Goal: Task Accomplishment & Management: Complete application form

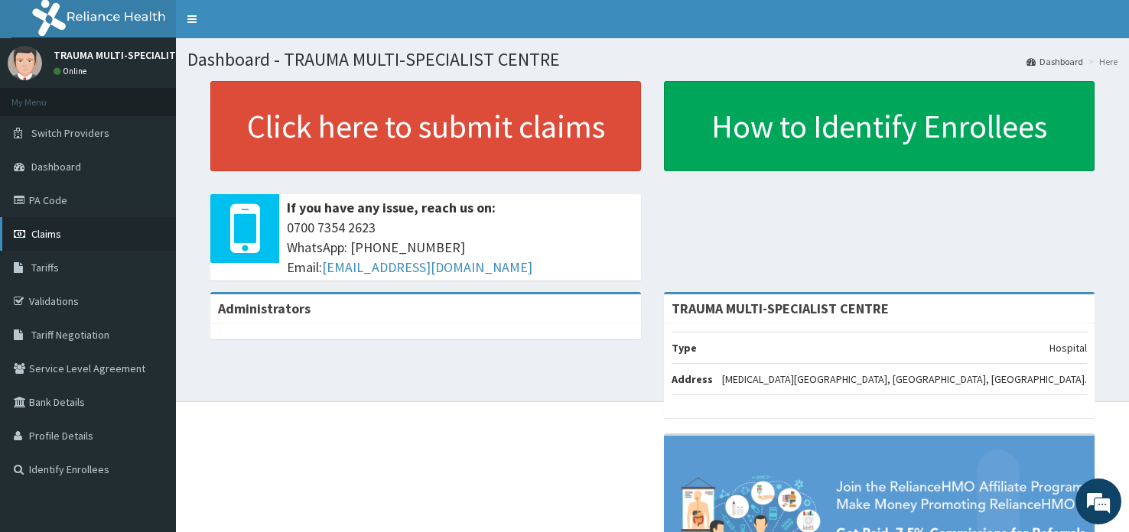
click at [43, 233] on span "Claims" at bounding box center [46, 234] width 30 height 14
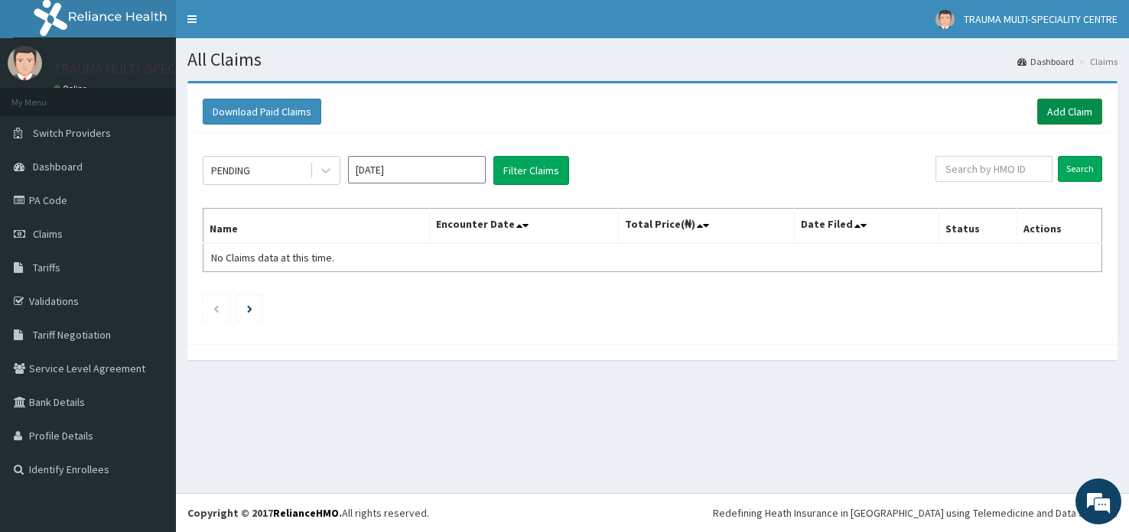
click at [1055, 116] on link "Add Claim" at bounding box center [1069, 112] width 65 height 26
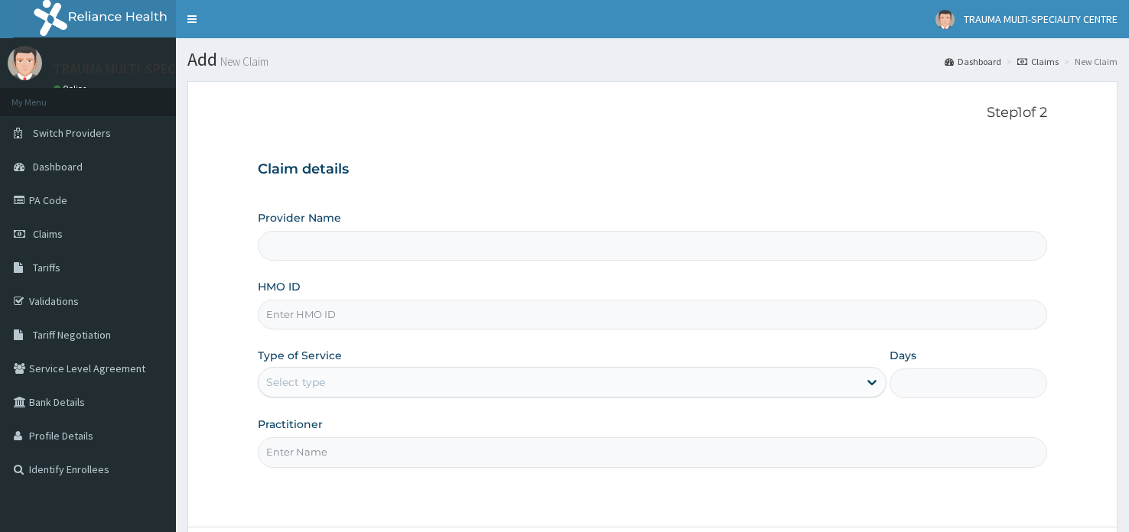
type input "TRAUMA MULTI-SPECIALIST CENTRE"
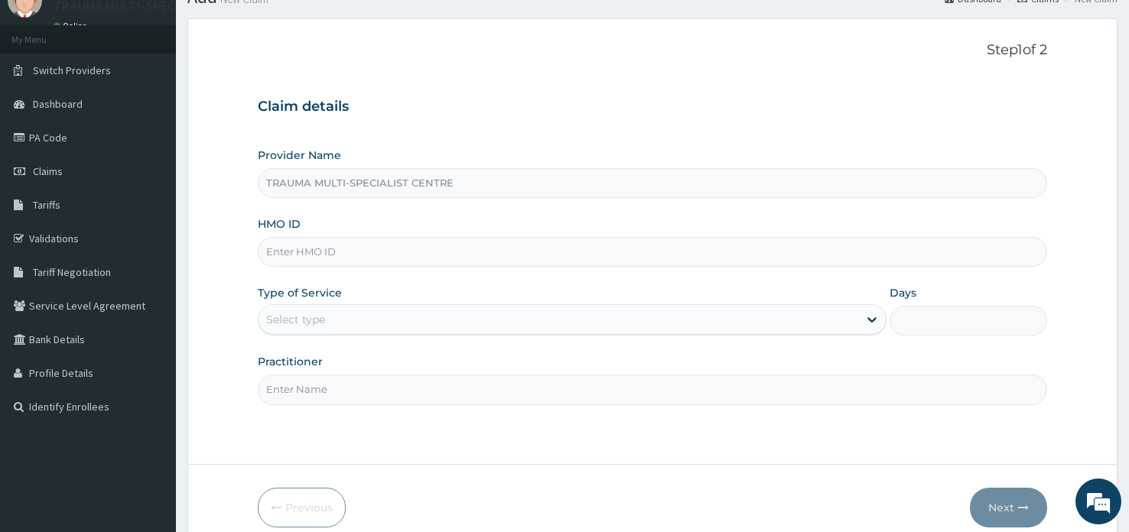
scroll to position [69, 0]
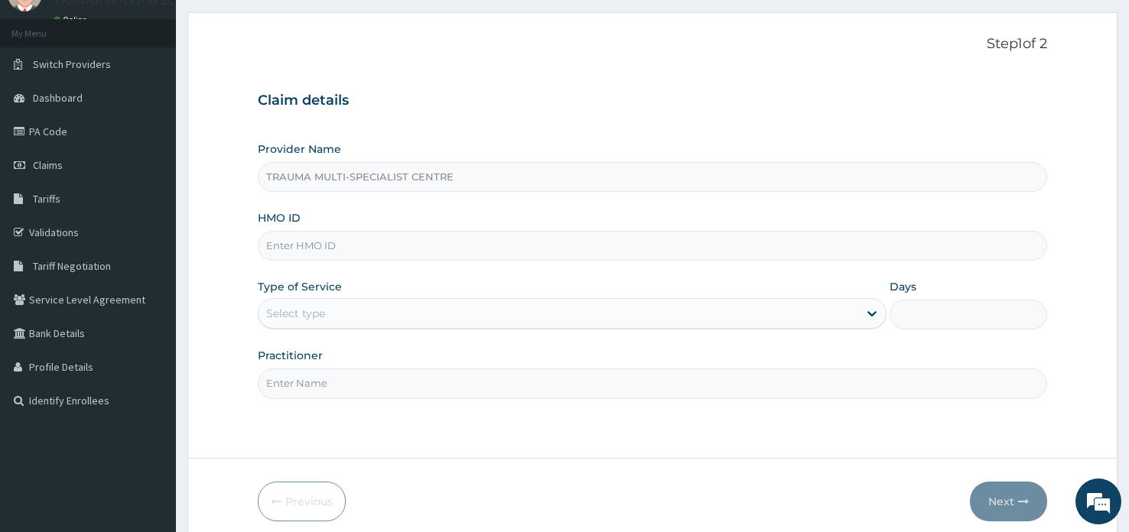
click at [512, 249] on input "HMO ID" at bounding box center [653, 246] width 790 height 30
type input "UBP/10250/D"
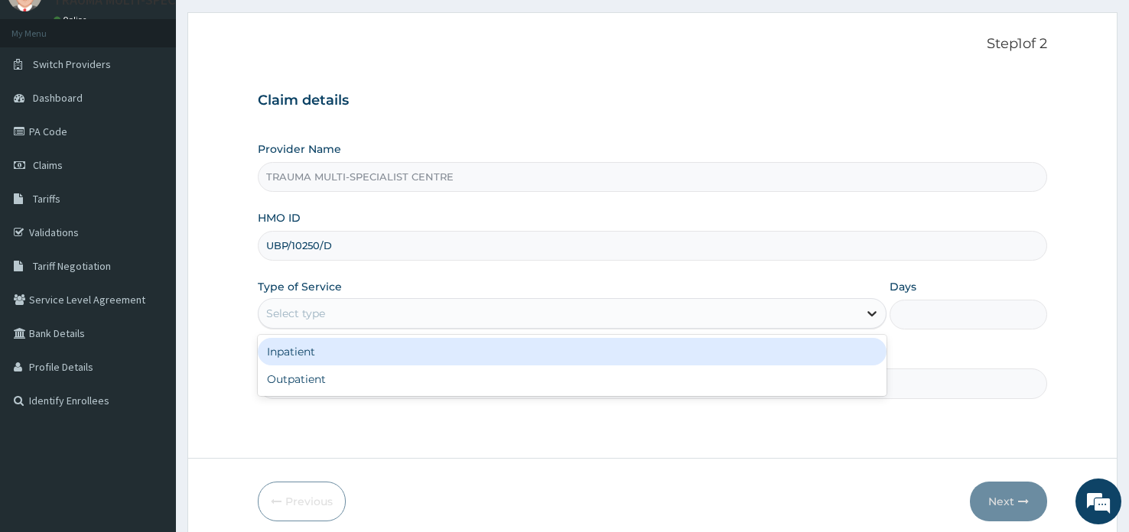
click at [870, 309] on icon at bounding box center [871, 313] width 15 height 15
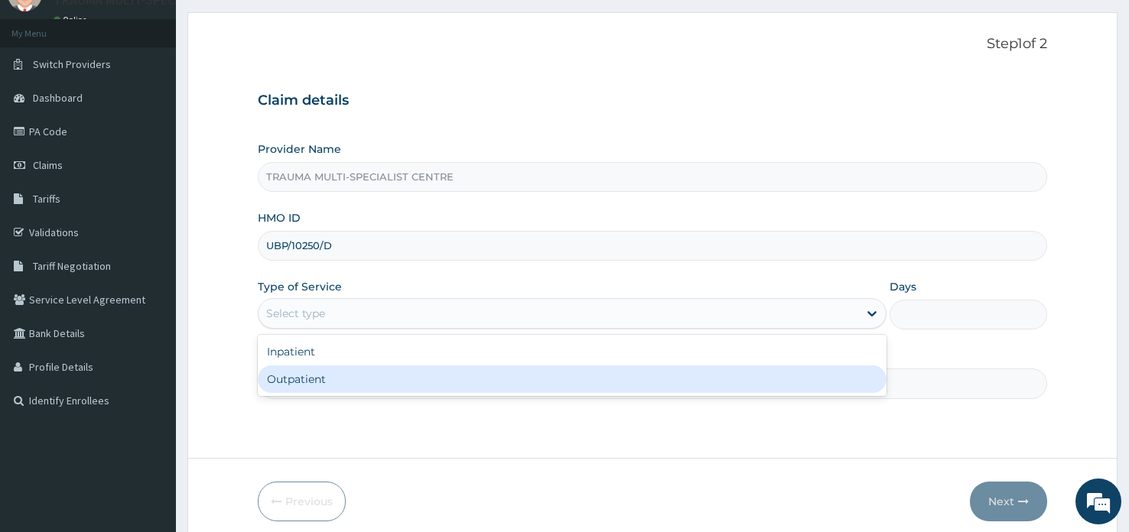
click at [565, 381] on div "Outpatient" at bounding box center [572, 380] width 629 height 28
type input "1"
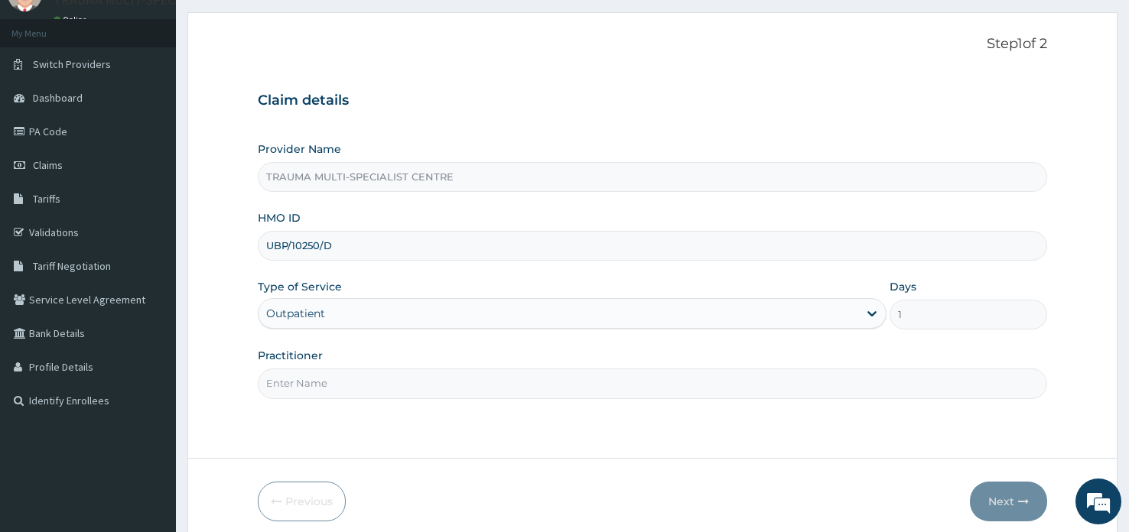
click at [671, 384] on input "Practitioner" at bounding box center [653, 384] width 790 height 30
type input "[PERSON_NAME]"
click at [1004, 506] on button "Next" at bounding box center [1008, 502] width 77 height 40
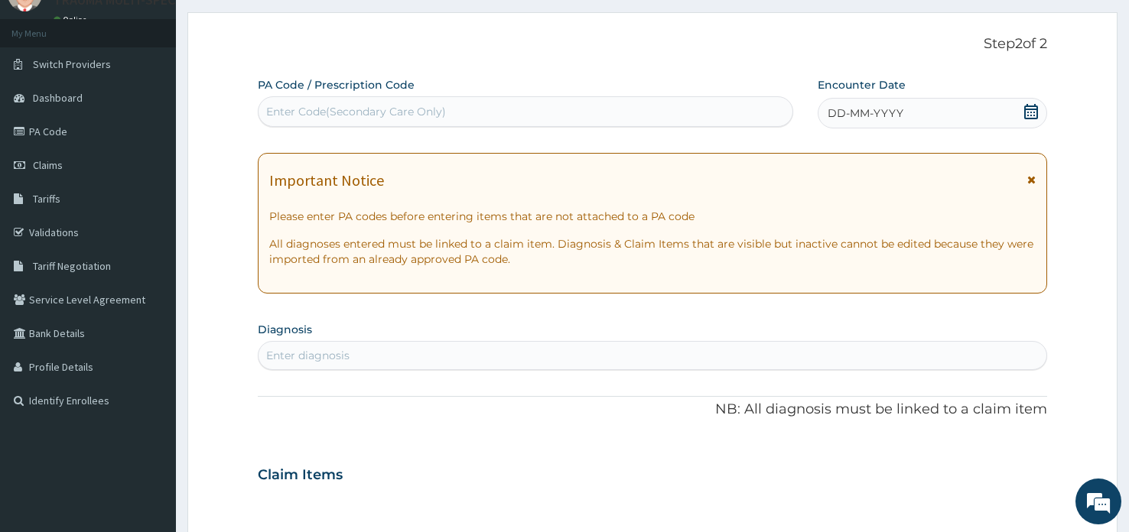
click at [1029, 109] on icon at bounding box center [1031, 111] width 15 height 15
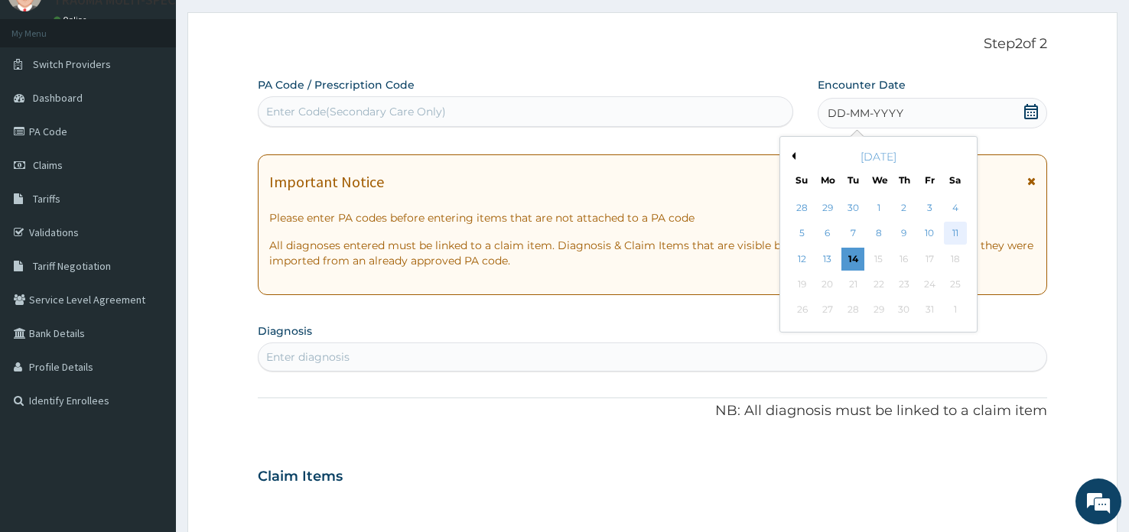
click at [955, 230] on div "11" at bounding box center [955, 234] width 23 height 23
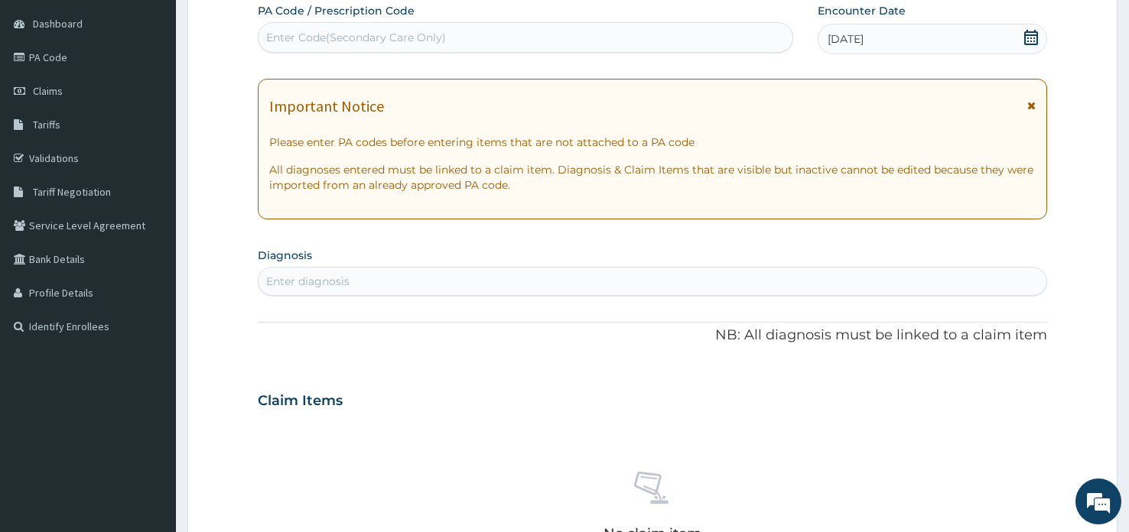
scroll to position [176, 0]
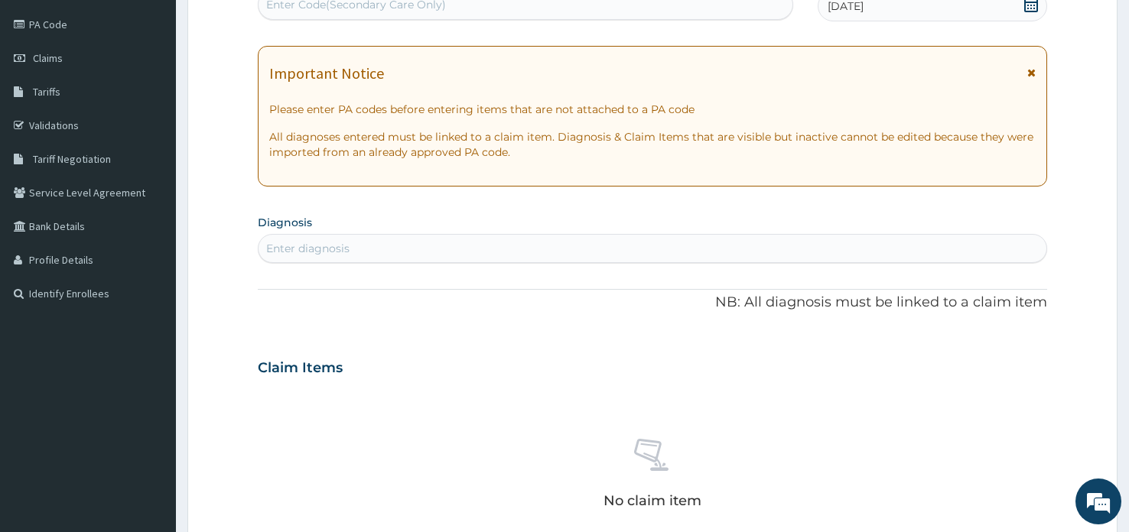
click at [601, 242] on div "Enter diagnosis" at bounding box center [653, 248] width 788 height 24
type input "P"
click at [381, 253] on div "Enter diagnosis" at bounding box center [653, 248] width 788 height 24
click at [409, 246] on div "Enter diagnosis" at bounding box center [653, 248] width 788 height 24
type input "[MEDICAL_DATA]"
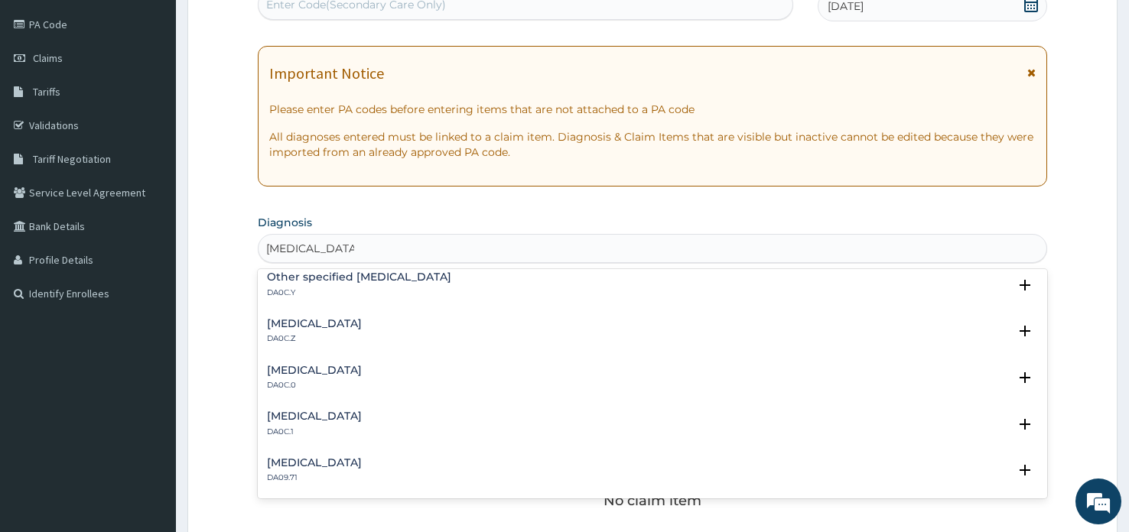
scroll to position [0, 0]
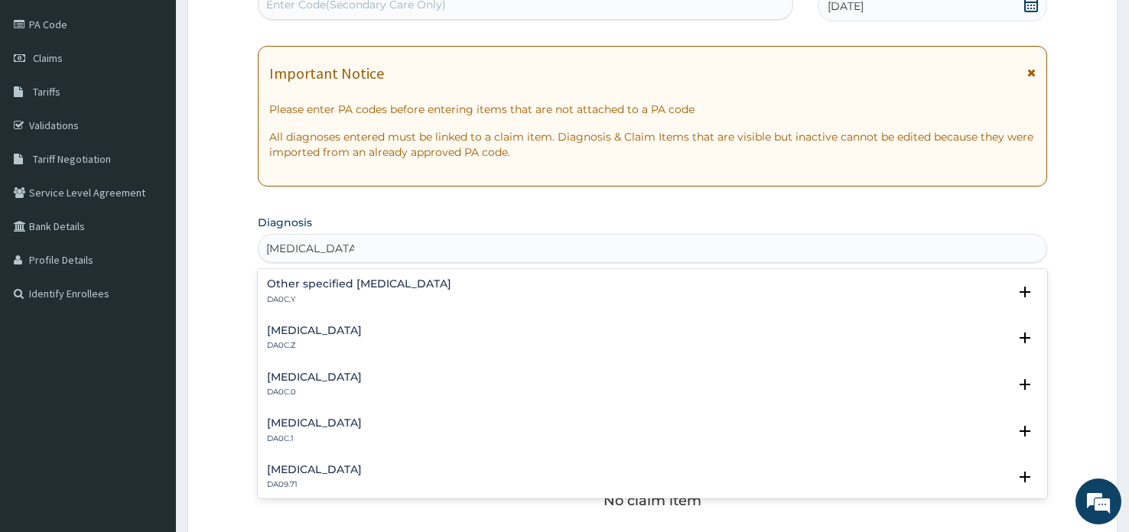
click at [349, 384] on div "[MEDICAL_DATA] DA0C.0" at bounding box center [314, 385] width 95 height 27
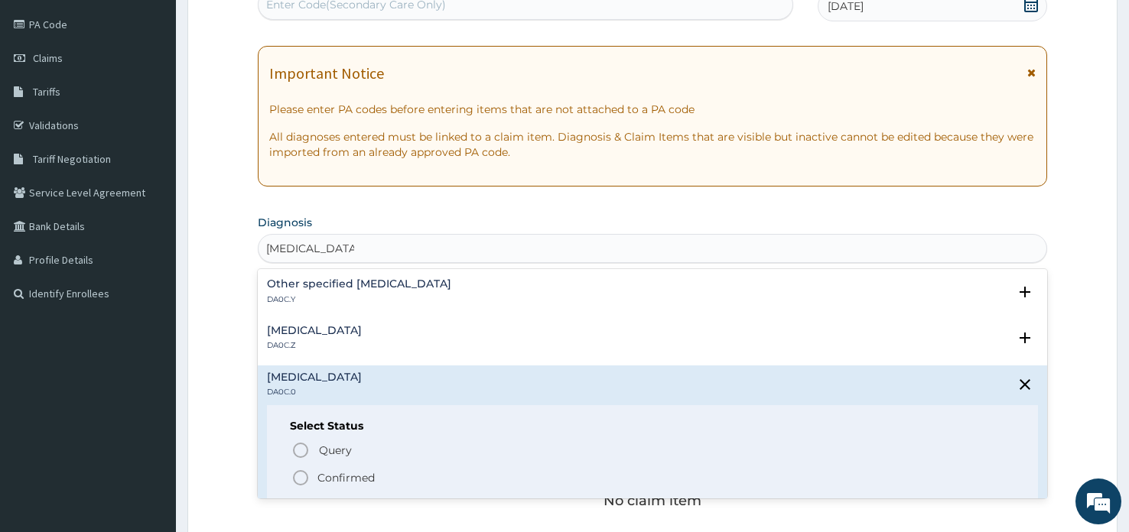
drag, startPoint x: 334, startPoint y: 474, endPoint x: 403, endPoint y: 392, distance: 107.0
click at [335, 474] on p "Confirmed" at bounding box center [345, 477] width 57 height 15
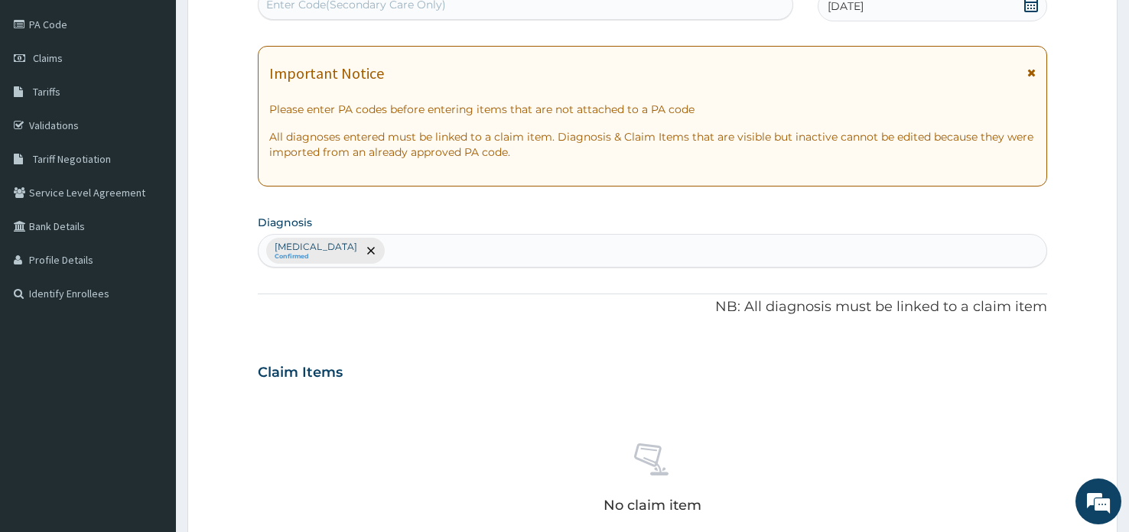
click at [487, 249] on div "[MEDICAL_DATA] Confirmed" at bounding box center [653, 251] width 788 height 32
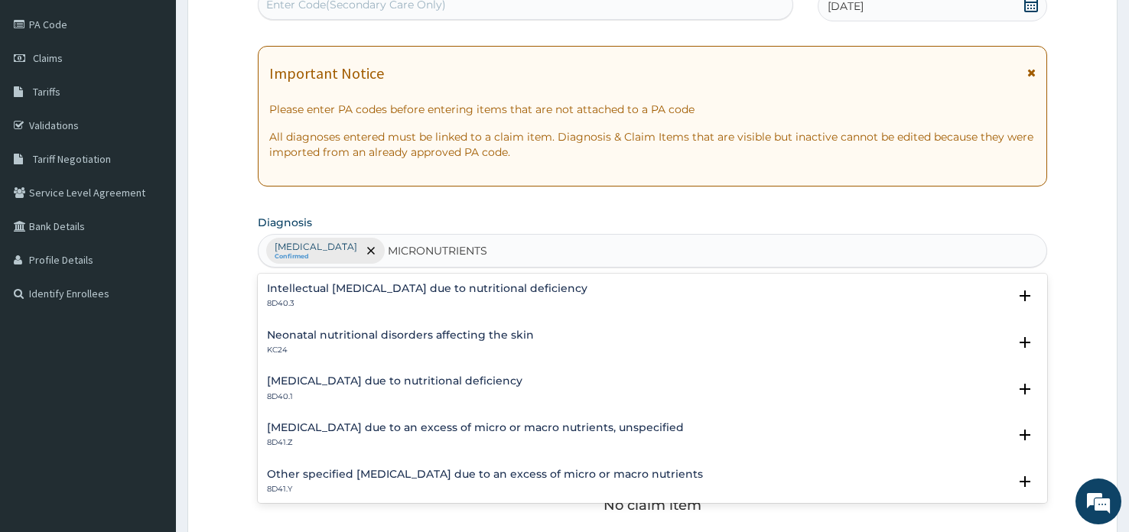
type input "MICRONUTRIENTS"
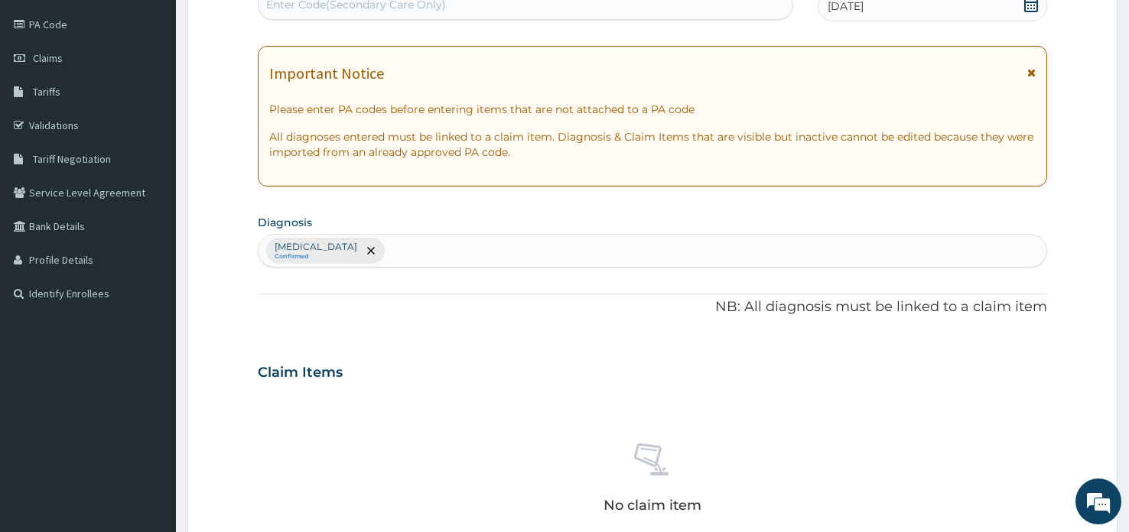
click at [725, 220] on section "Diagnosis [MEDICAL_DATA] Confirmed" at bounding box center [653, 239] width 790 height 57
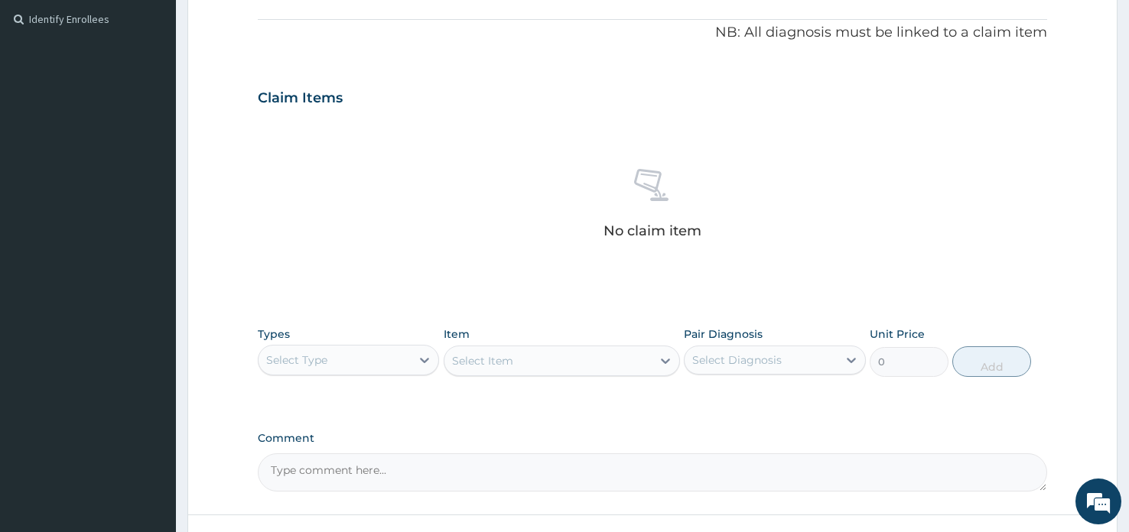
scroll to position [511, 0]
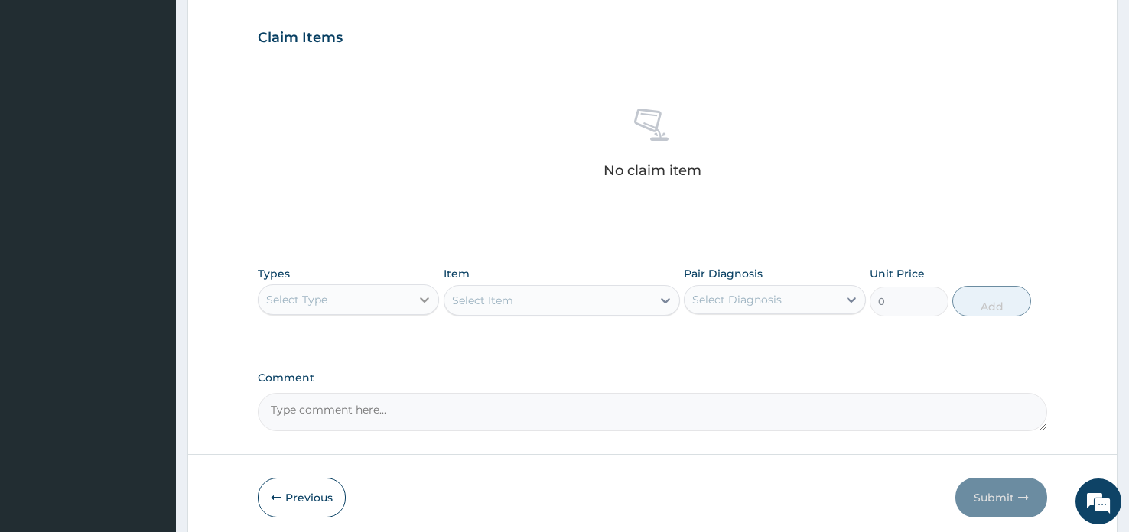
click at [411, 298] on div "Select Type" at bounding box center [335, 300] width 152 height 24
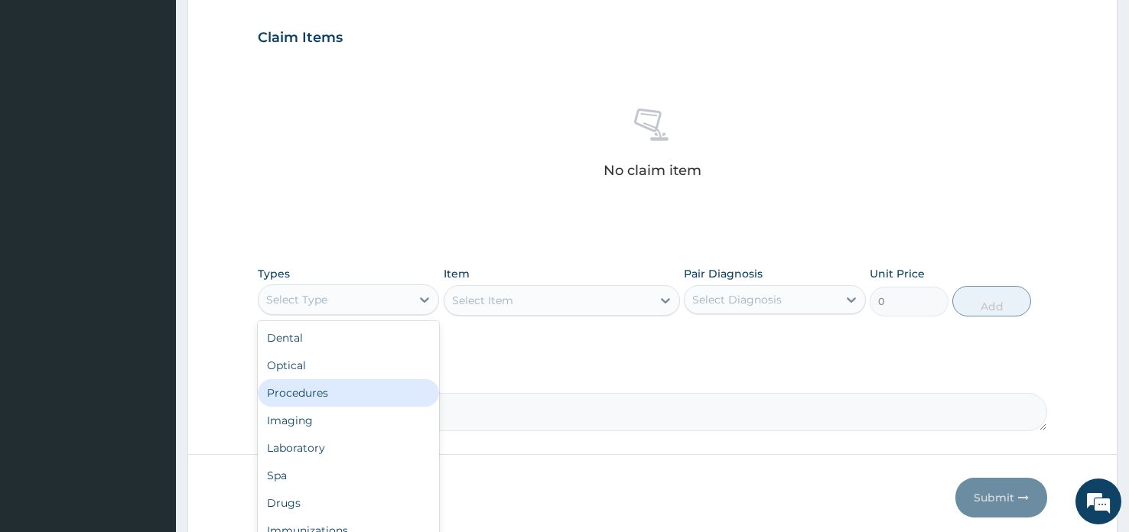
click at [328, 396] on div "Procedures" at bounding box center [348, 393] width 181 height 28
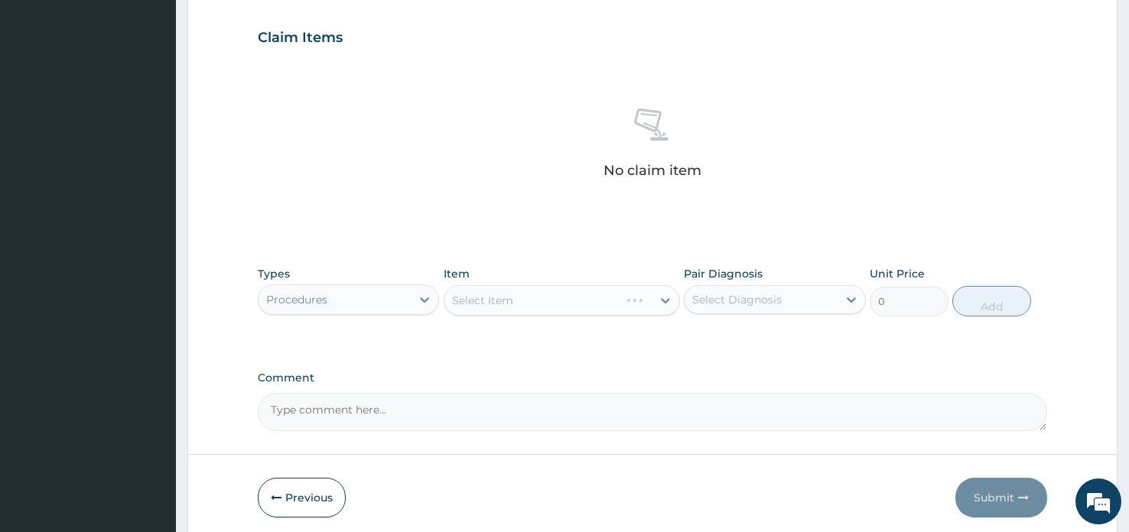
click at [529, 298] on div "Select Item" at bounding box center [562, 300] width 237 height 31
click at [531, 298] on div "Select Item" at bounding box center [562, 300] width 237 height 31
click at [526, 304] on div "Select Item" at bounding box center [548, 300] width 208 height 24
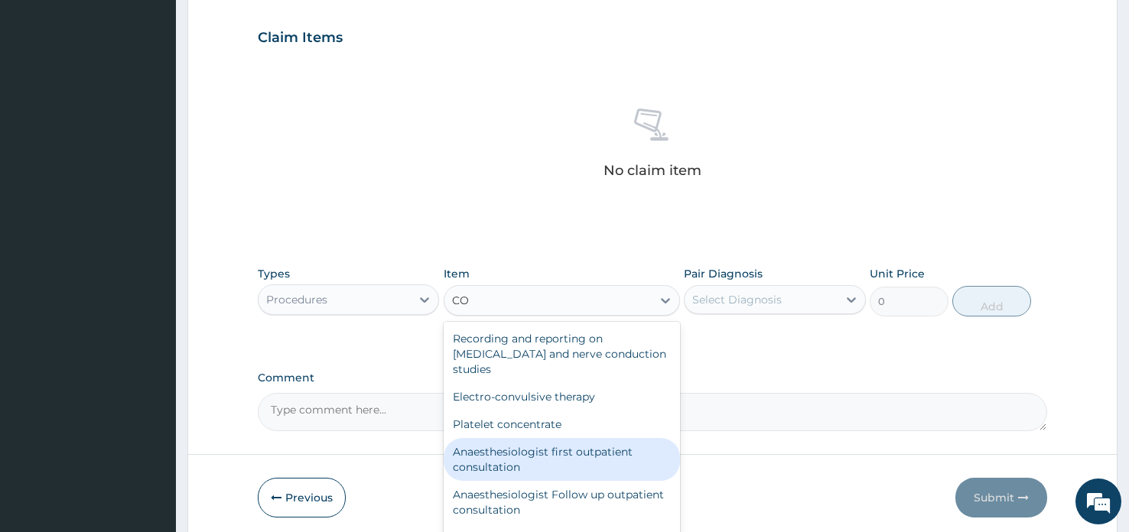
type input "C"
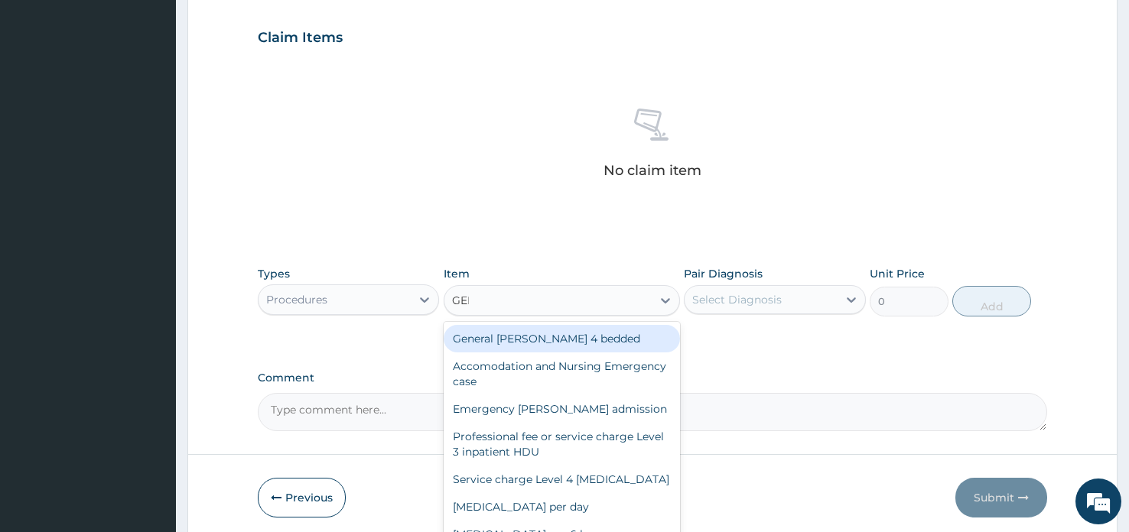
type input "GENE"
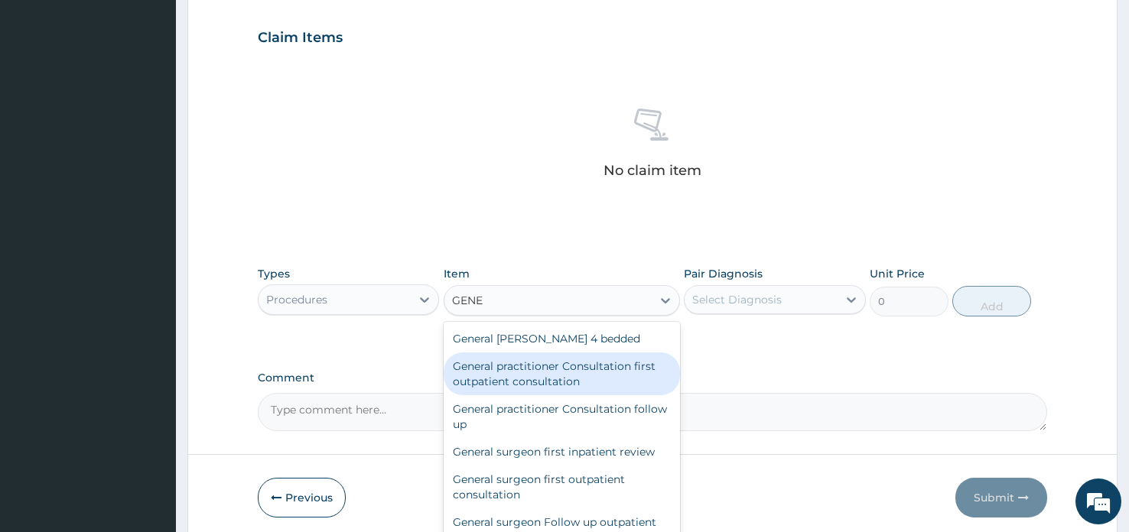
click at [578, 381] on div "General practitioner Consultation first outpatient consultation" at bounding box center [562, 374] width 237 height 43
type input "3547.5"
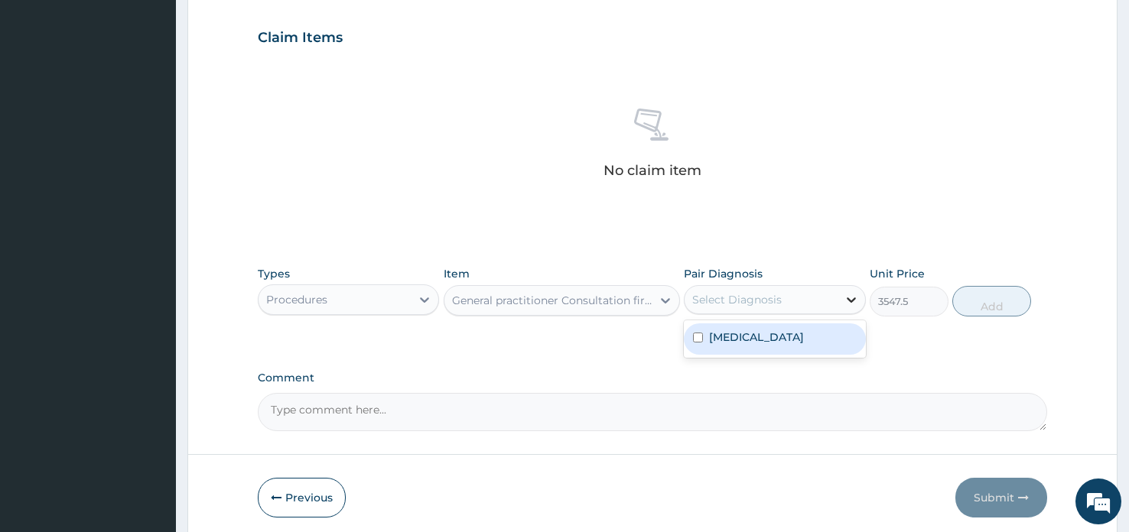
click at [845, 304] on div at bounding box center [852, 300] width 28 height 28
click at [803, 334] on label "[MEDICAL_DATA]" at bounding box center [756, 337] width 95 height 15
checkbox input "true"
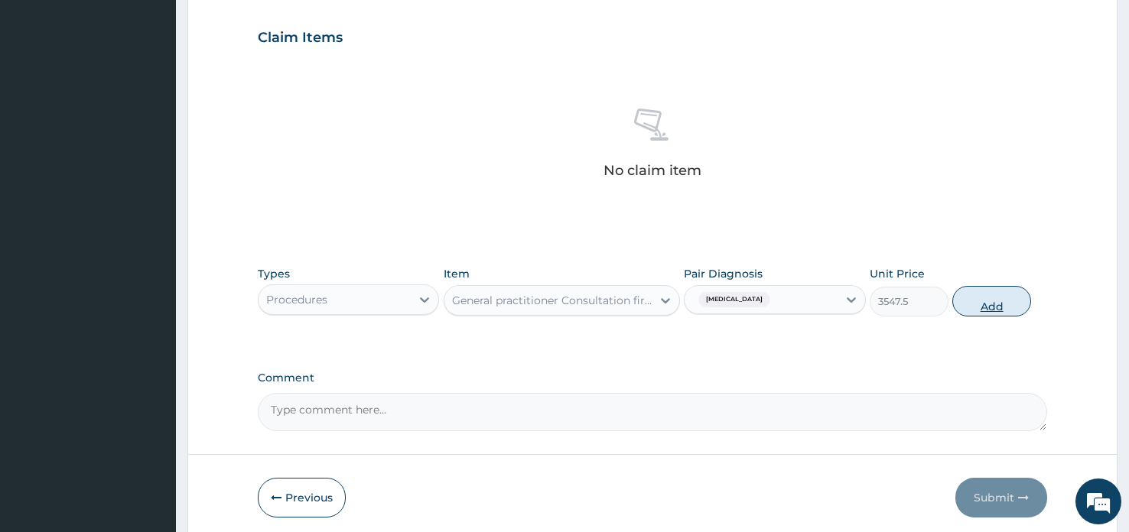
click at [988, 300] on button "Add" at bounding box center [991, 301] width 79 height 31
type input "0"
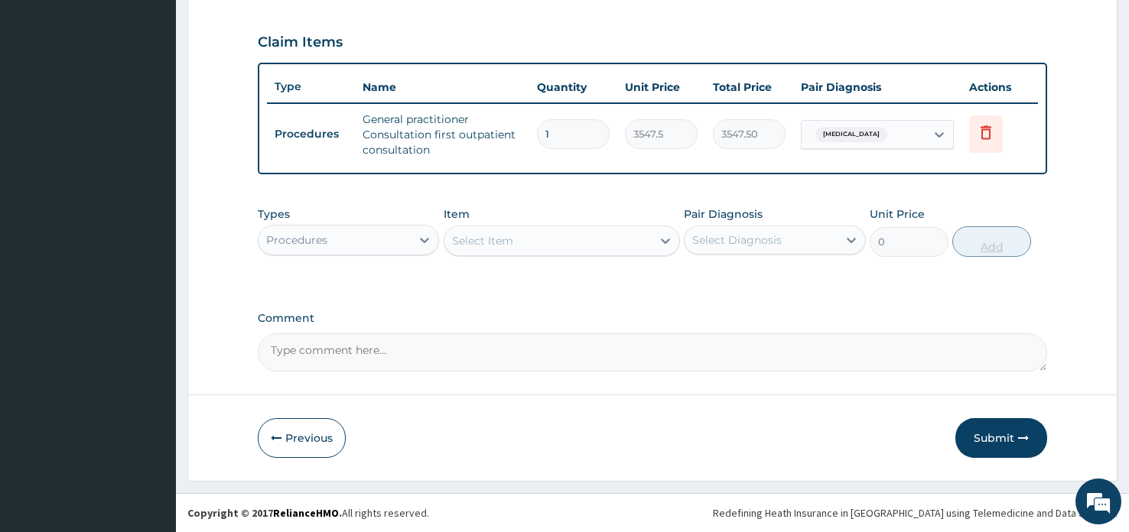
scroll to position [503, 0]
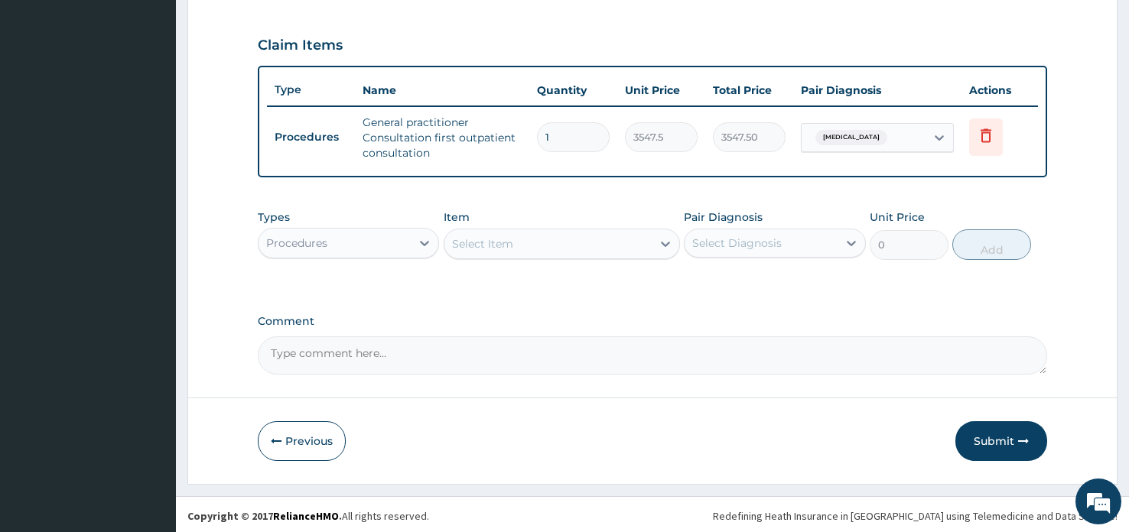
drag, startPoint x: 418, startPoint y: 238, endPoint x: 408, endPoint y: 259, distance: 22.9
click at [417, 239] on icon at bounding box center [424, 243] width 15 height 15
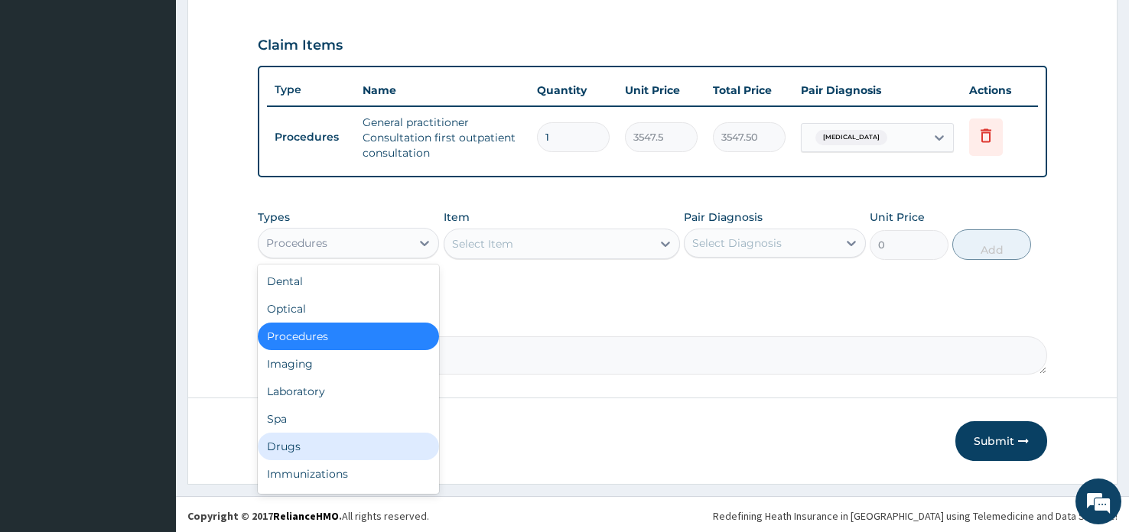
drag, startPoint x: 303, startPoint y: 445, endPoint x: 310, endPoint y: 441, distance: 8.3
click at [304, 445] on div "Drugs" at bounding box center [348, 447] width 181 height 28
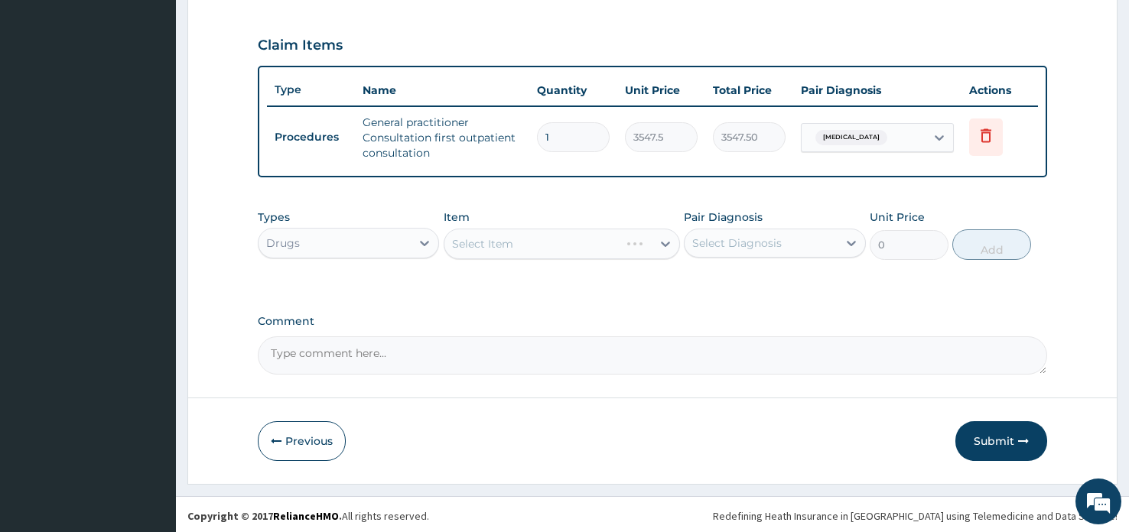
click at [494, 241] on div "Select Item" at bounding box center [562, 244] width 237 height 31
click at [646, 246] on div "Select Item" at bounding box center [562, 244] width 237 height 31
click at [605, 245] on div "Select Item" at bounding box center [548, 244] width 208 height 24
type input "IBUPRO"
click at [656, 240] on div at bounding box center [666, 244] width 28 height 28
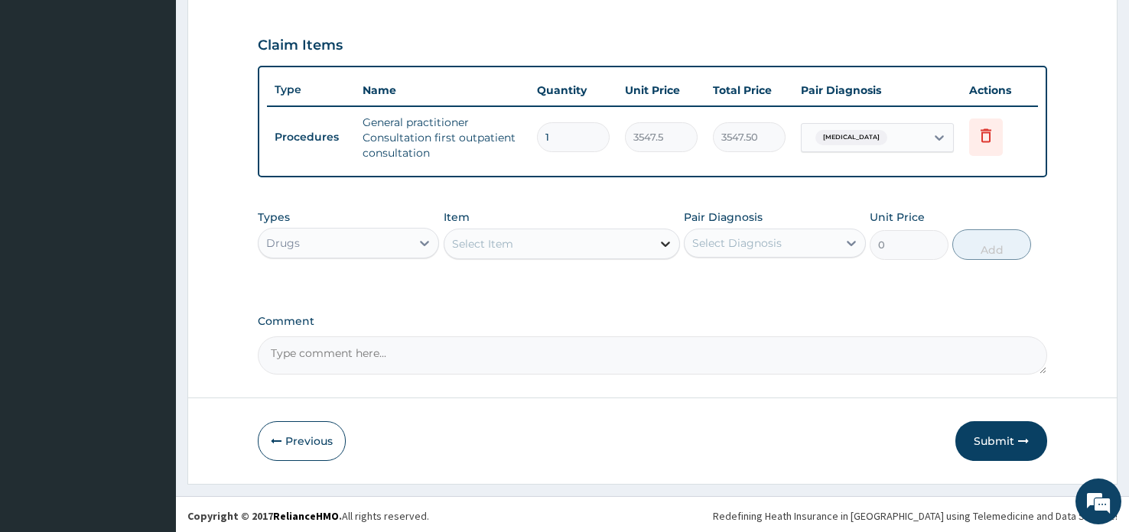
click at [658, 240] on icon at bounding box center [665, 243] width 15 height 15
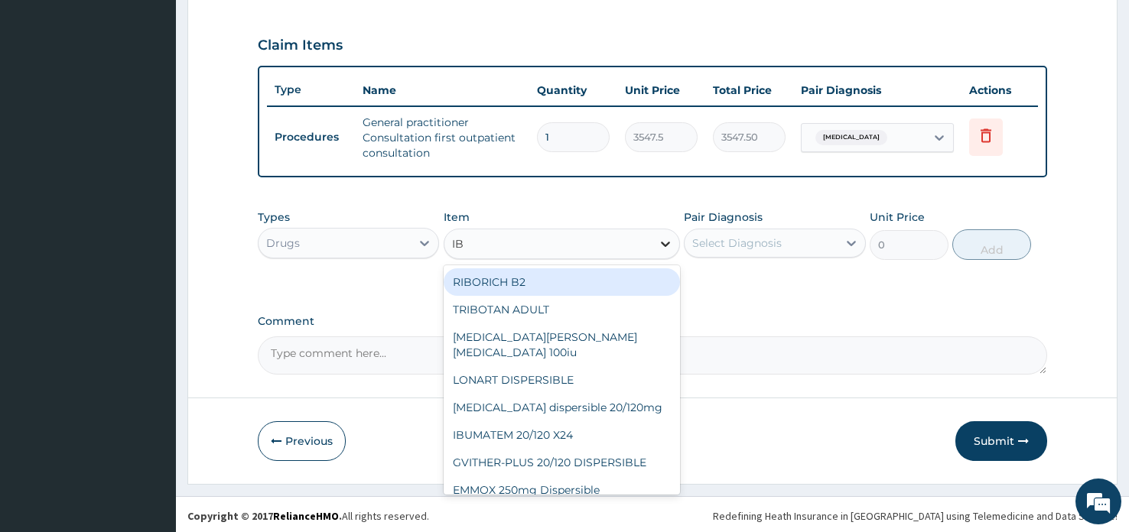
type input "IBU"
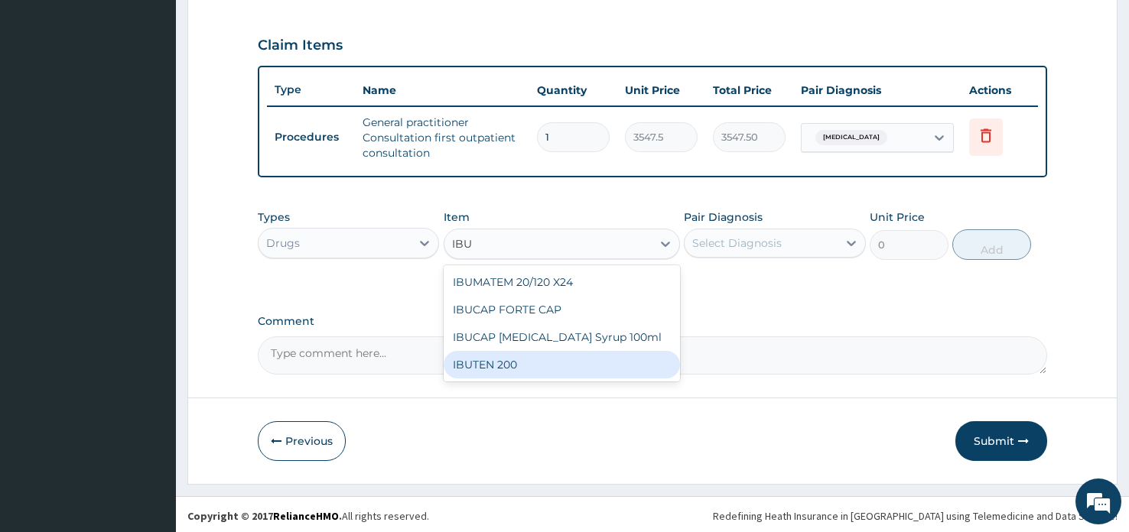
click at [536, 364] on div "IBUTEN 200" at bounding box center [562, 365] width 237 height 28
type input "82.775"
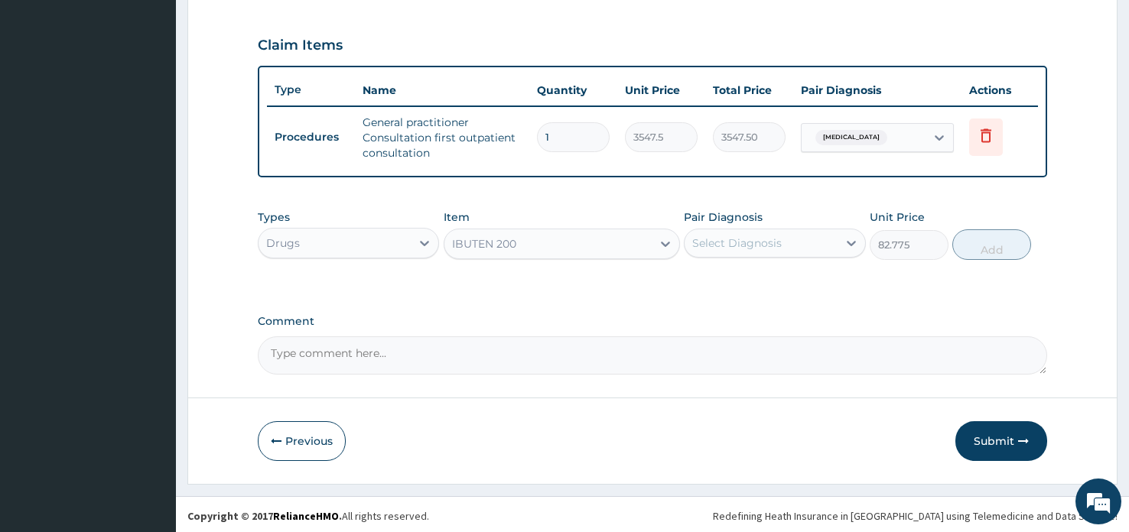
click at [814, 243] on div "Select Diagnosis" at bounding box center [761, 243] width 152 height 24
drag, startPoint x: 798, startPoint y: 278, endPoint x: 857, endPoint y: 259, distance: 61.7
click at [799, 278] on label "[MEDICAL_DATA]" at bounding box center [756, 280] width 95 height 15
checkbox input "true"
click at [994, 250] on button "Add" at bounding box center [991, 245] width 79 height 31
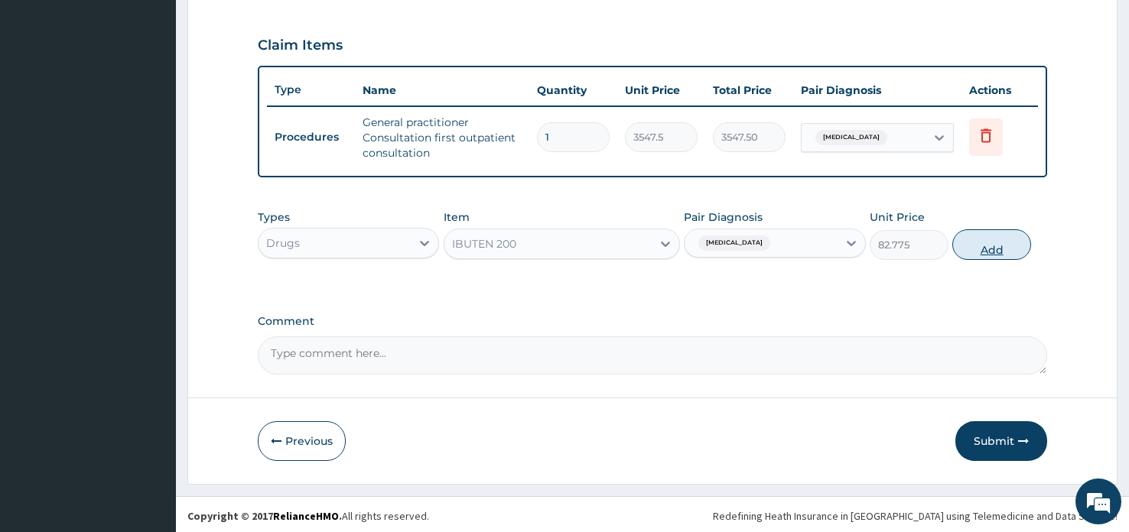
type input "0"
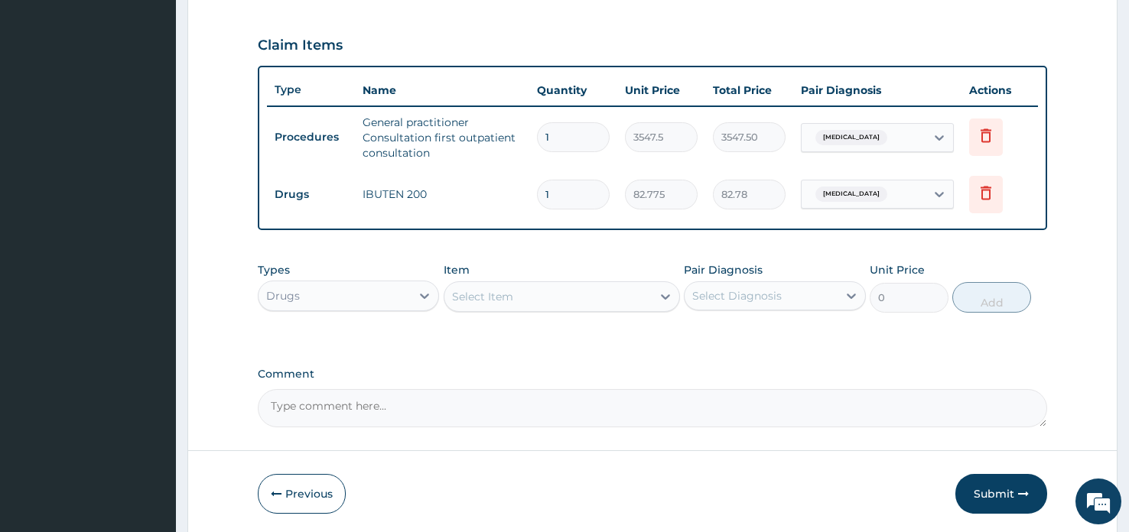
type input "0.00"
type input "3"
type input "248.33"
type input "3"
click at [527, 298] on div "Select Item" at bounding box center [548, 297] width 208 height 24
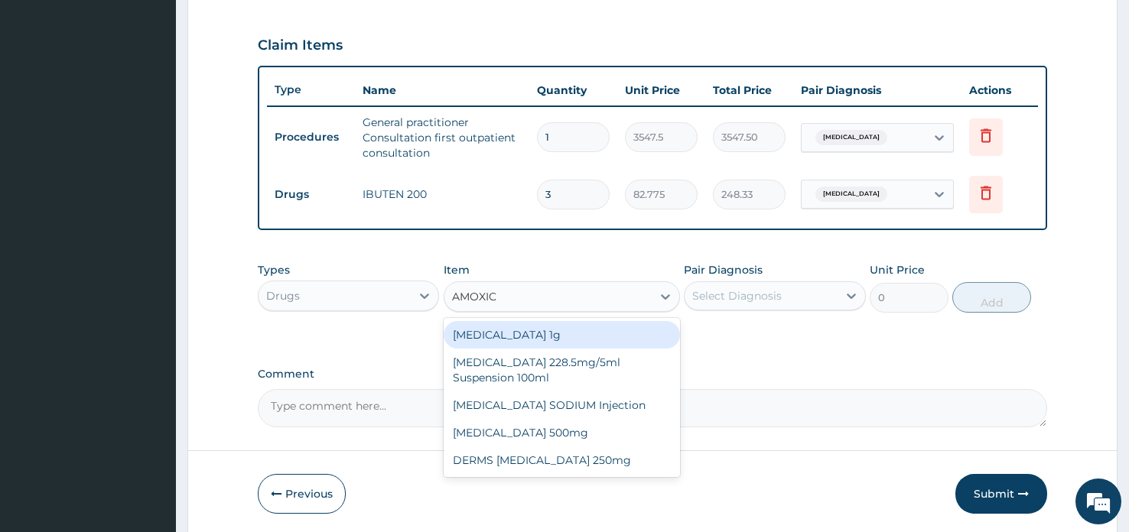
type input "AMOXICI"
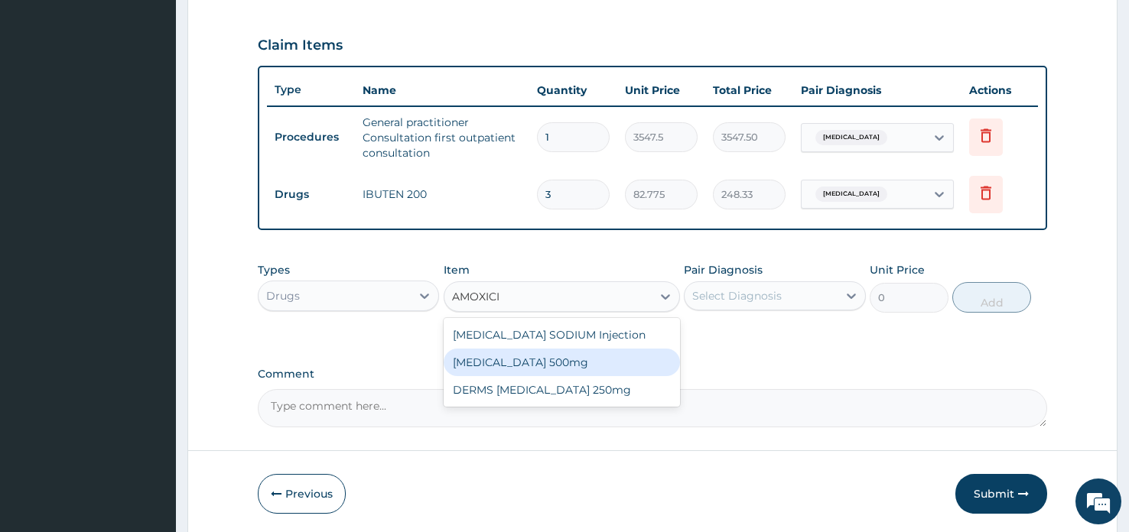
click at [525, 360] on div "[MEDICAL_DATA] 500mg" at bounding box center [562, 363] width 237 height 28
type input "70.95"
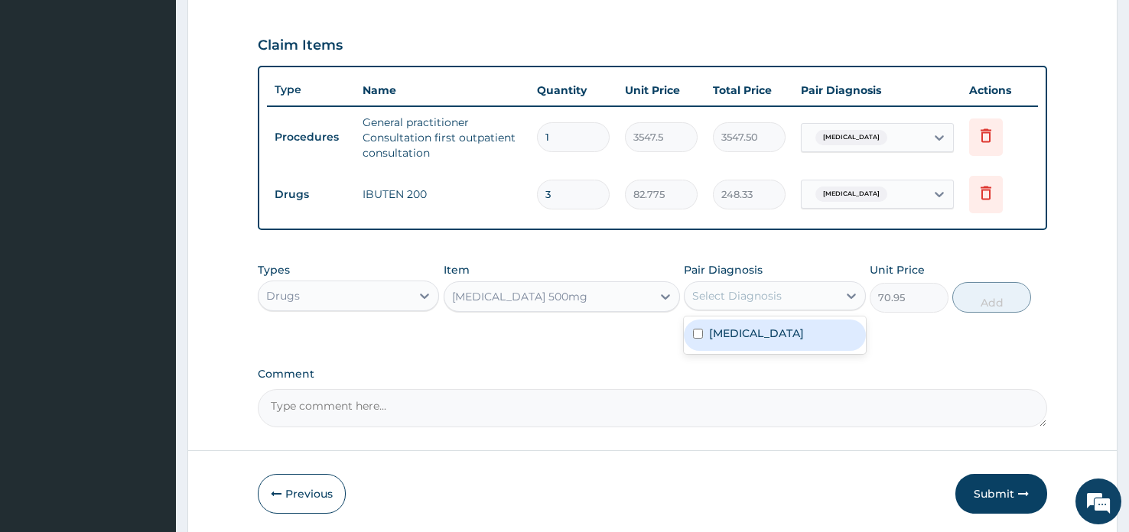
click at [835, 295] on div "Select Diagnosis" at bounding box center [761, 296] width 152 height 24
drag, startPoint x: 803, startPoint y: 335, endPoint x: 822, endPoint y: 326, distance: 21.9
click at [804, 334] on label "[MEDICAL_DATA]" at bounding box center [756, 333] width 95 height 15
checkbox input "true"
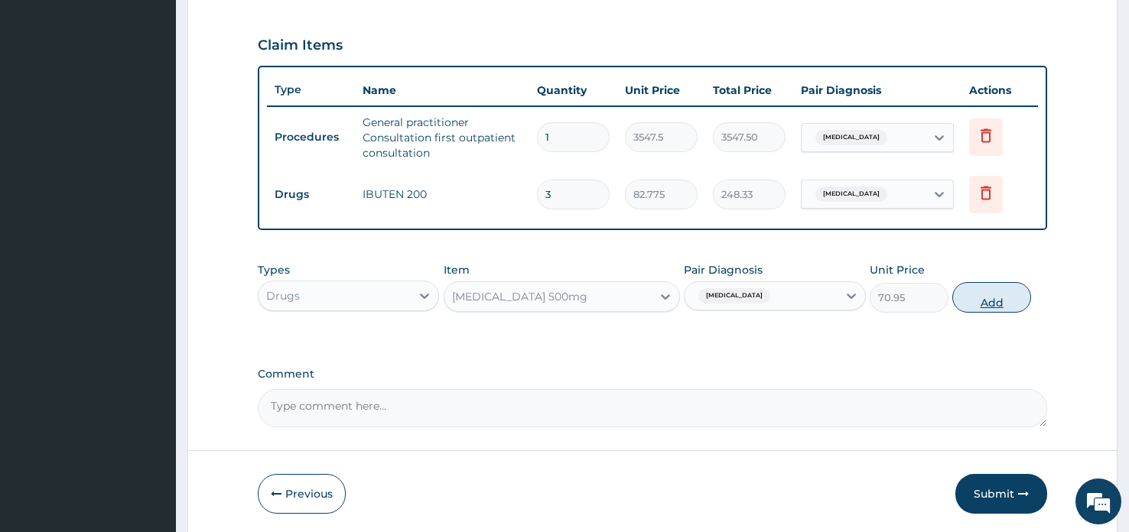
click at [967, 299] on button "Add" at bounding box center [991, 297] width 79 height 31
type input "0"
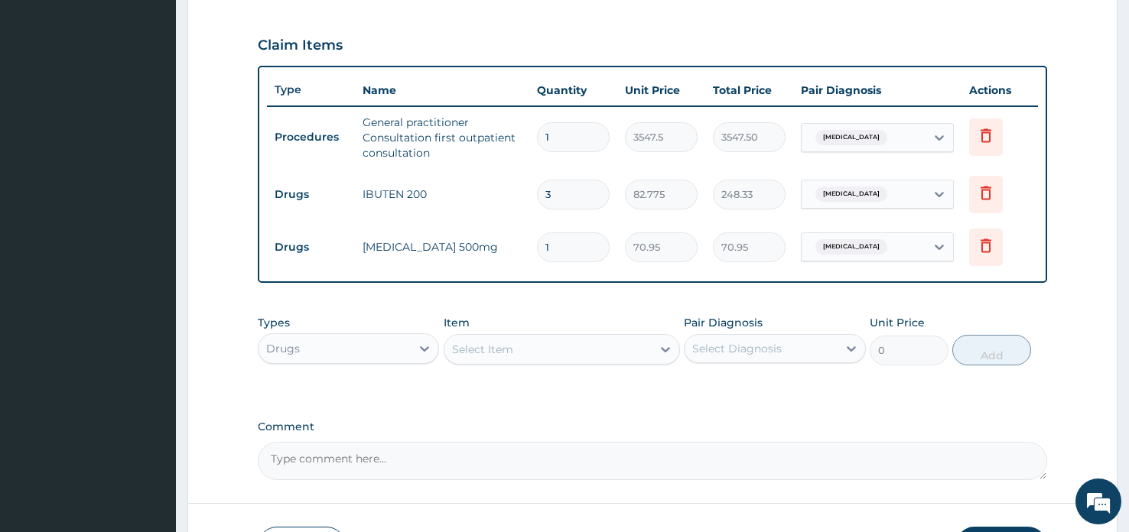
click at [562, 249] on input "1" at bounding box center [573, 248] width 73 height 30
type input "15"
type input "1064.25"
type input "15"
click at [617, 272] on tr "Drugs [MEDICAL_DATA] 500mg 15 70.95 1064.25 [MEDICAL_DATA] Delete" at bounding box center [652, 247] width 771 height 53
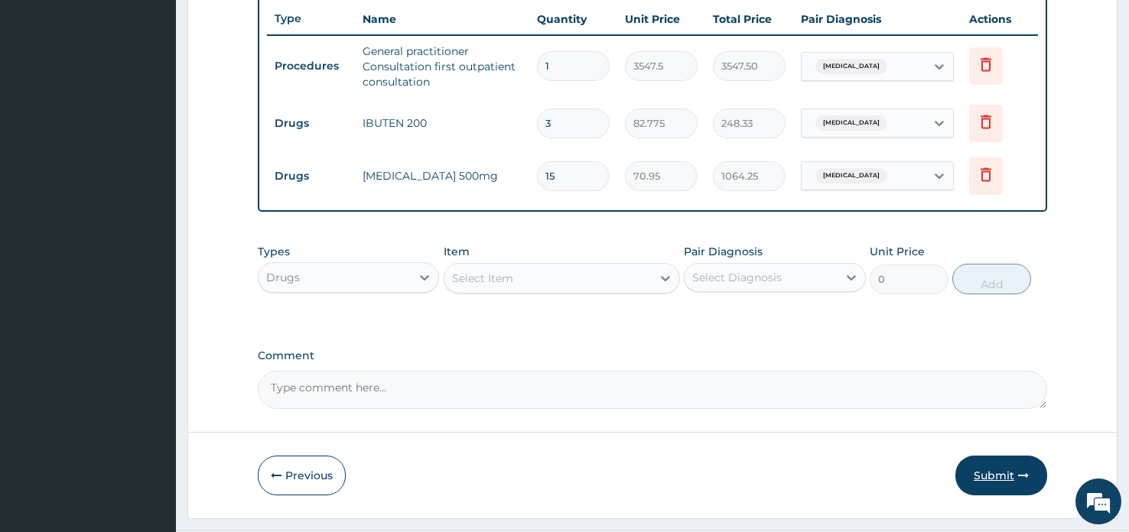
scroll to position [604, 0]
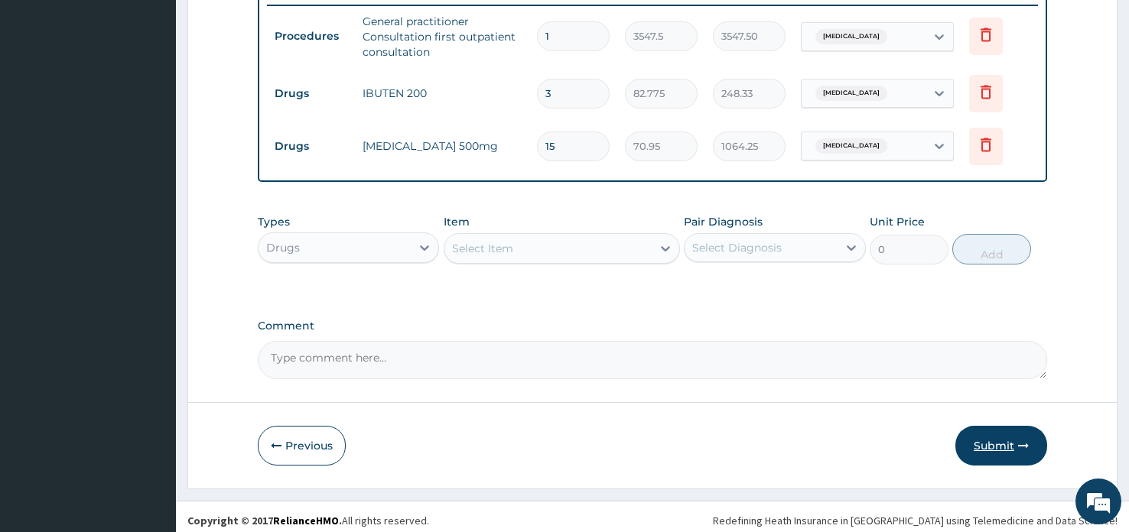
click at [990, 442] on button "Submit" at bounding box center [1002, 446] width 92 height 40
